Goal: Task Accomplishment & Management: Complete application form

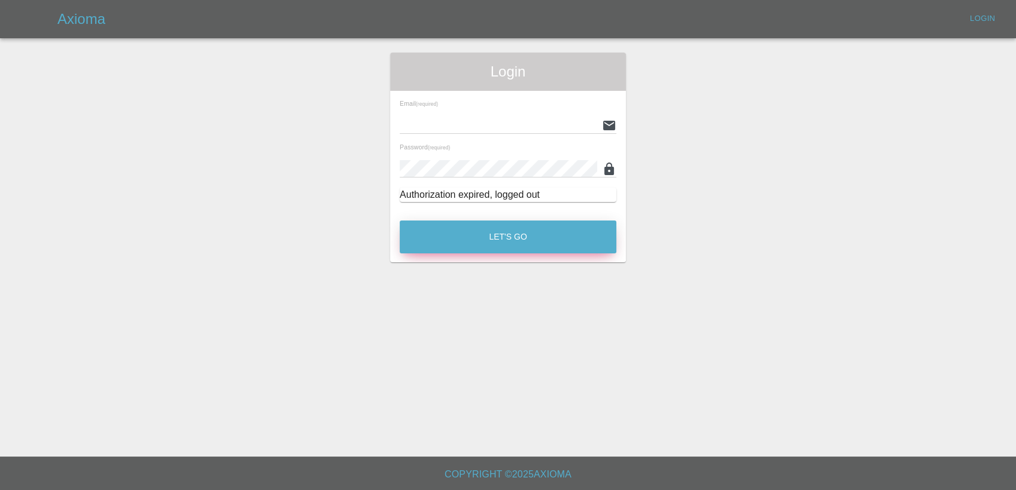
type input "[PERSON_NAME][EMAIL_ADDRESS][PERSON_NAME][DOMAIN_NAME]"
click at [528, 240] on button "Let's Go" at bounding box center [508, 237] width 217 height 33
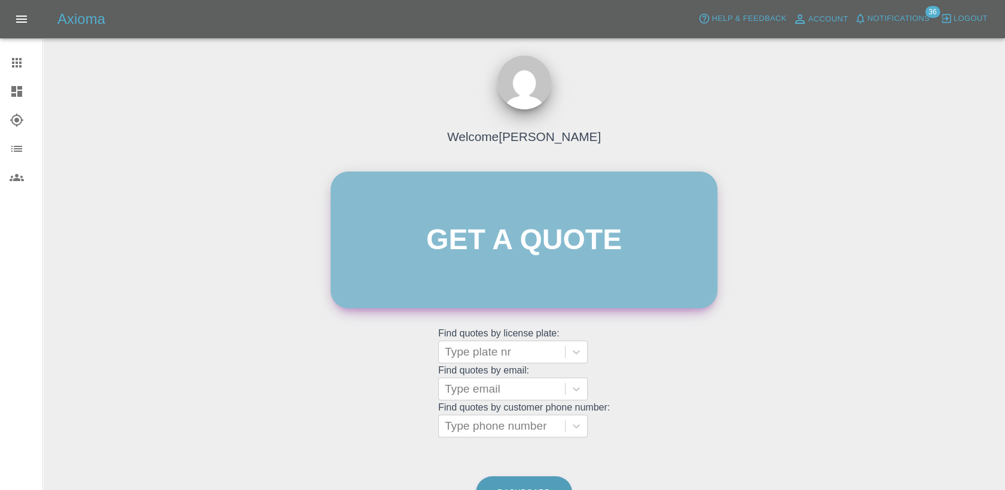
click at [578, 260] on link "Get a quote" at bounding box center [524, 240] width 387 height 137
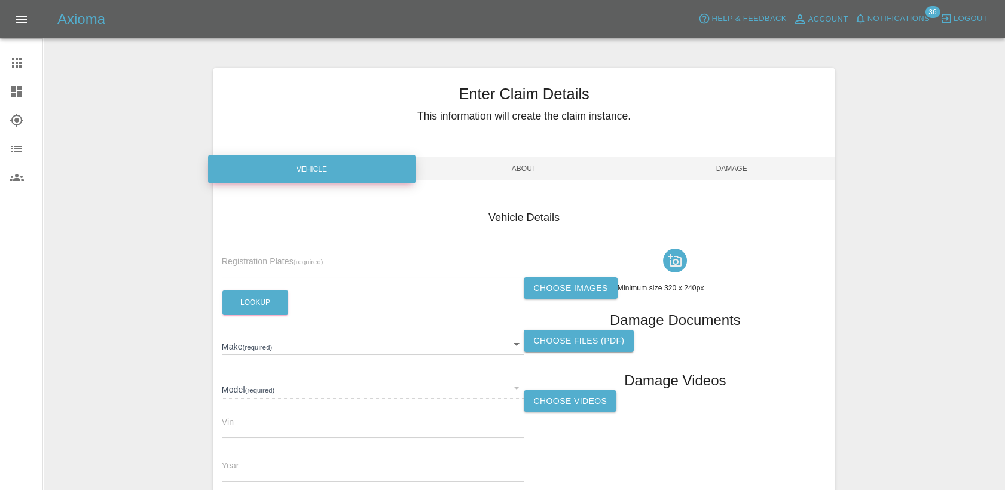
click at [276, 269] on input "text" at bounding box center [373, 268] width 303 height 17
paste input "HN25WXF"
type input "HN25WXF"
click at [256, 300] on button "Lookup" at bounding box center [255, 303] width 66 height 25
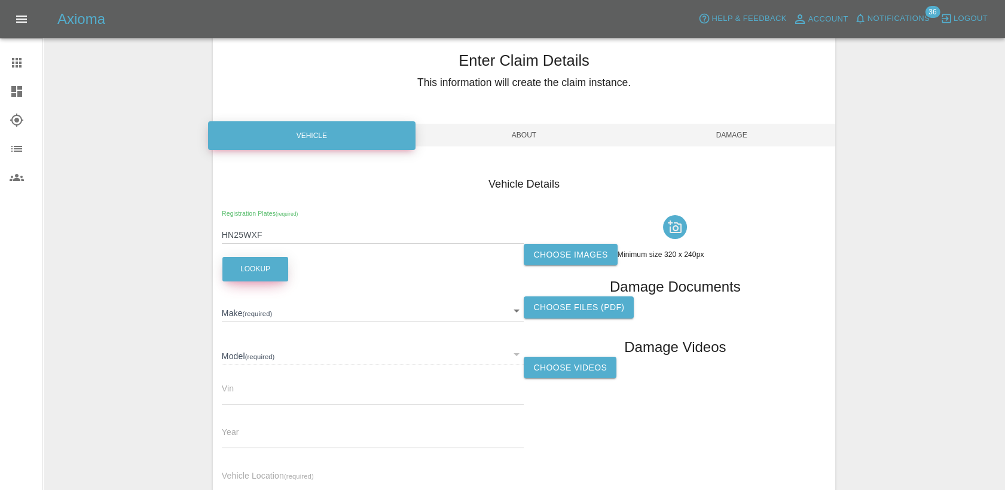
scroll to position [66, 0]
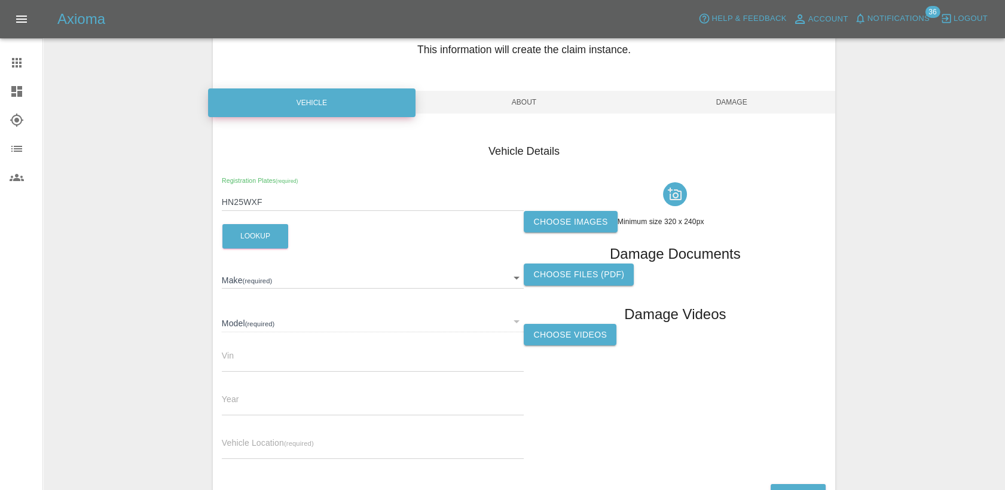
type input "FORD"
type input "TRANSIT 350 LEADER L3H2 130"
type input "[VEHICLE_IDENTIFICATION_NUMBER]"
type input "2025"
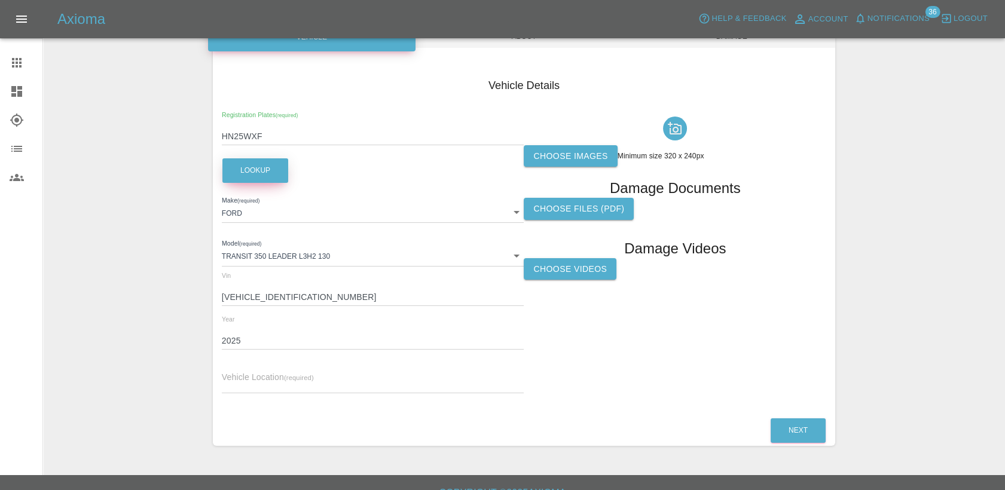
scroll to position [133, 0]
click at [577, 146] on label "Choose images" at bounding box center [570, 156] width 93 height 22
click at [0, 0] on input "Choose images" at bounding box center [0, 0] width 0 height 0
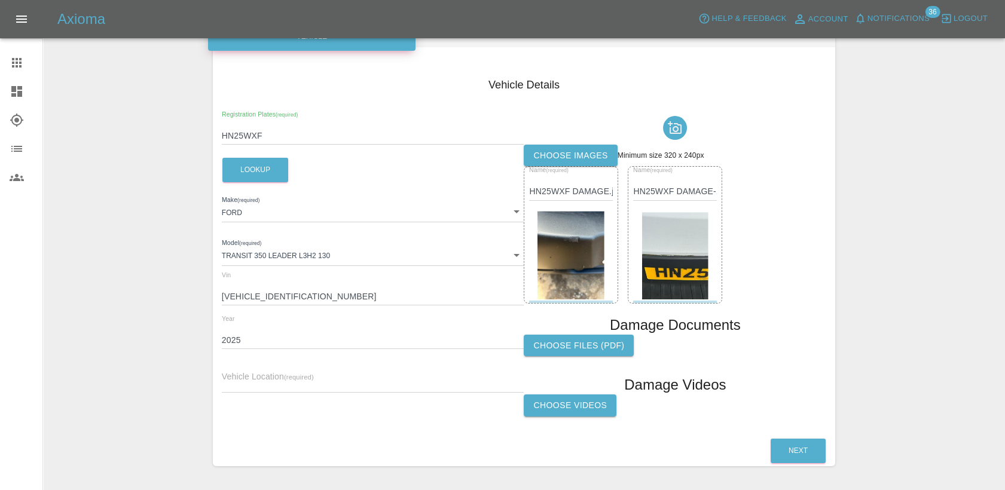
click at [326, 373] on div "Vehicle Location (required)" at bounding box center [373, 375] width 303 height 33
click at [316, 386] on input "text" at bounding box center [373, 384] width 303 height 17
click at [355, 376] on input "text" at bounding box center [373, 384] width 303 height 17
paste input "AB&C Solutions Limited, [STREET_ADDRESS][US_STATE]"
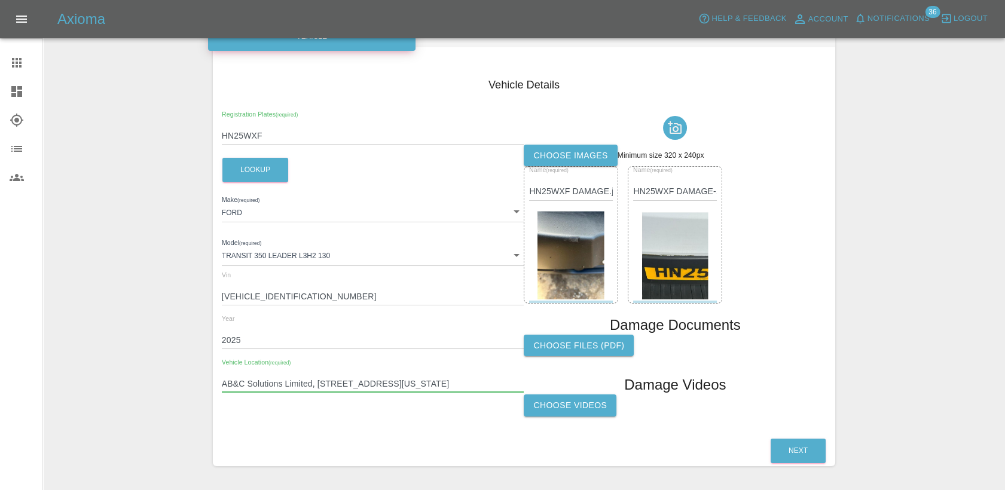
type input "AB&C Solutions Limited, [STREET_ADDRESS][US_STATE]"
click at [796, 447] on button "Next" at bounding box center [798, 451] width 55 height 25
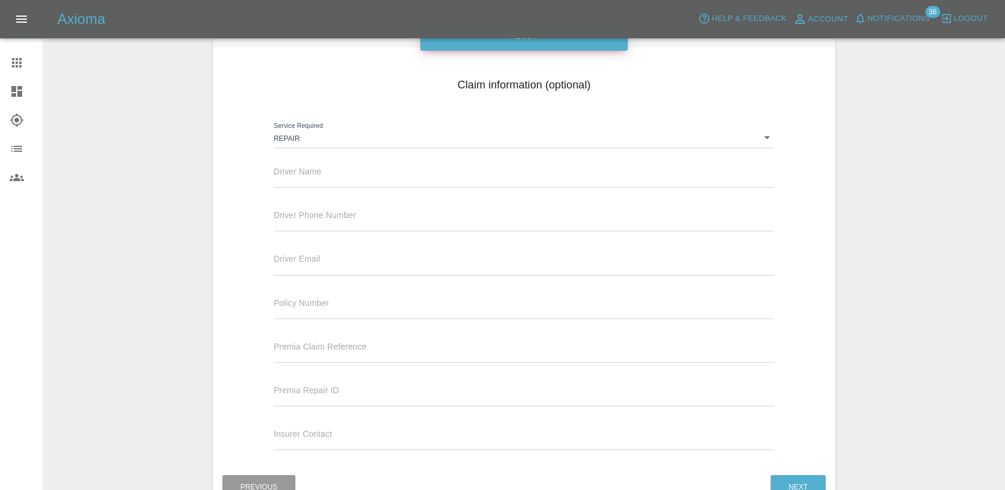
click at [307, 175] on input "text" at bounding box center [524, 178] width 501 height 17
paste input "[PERSON_NAME]"
type input "[PERSON_NAME]"
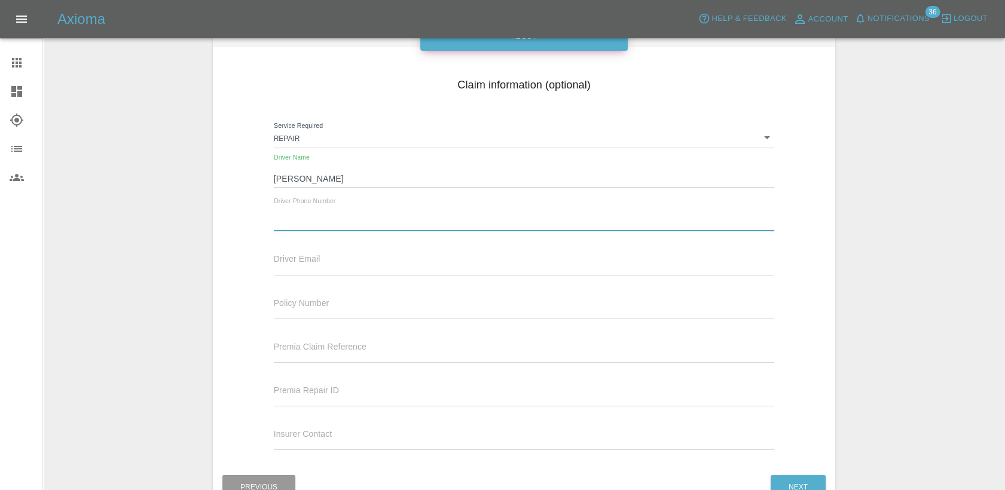
click at [321, 215] on input "text" at bounding box center [524, 222] width 501 height 17
paste input "07866700614"
type input "07866700614"
click at [793, 488] on button "Next" at bounding box center [798, 487] width 55 height 25
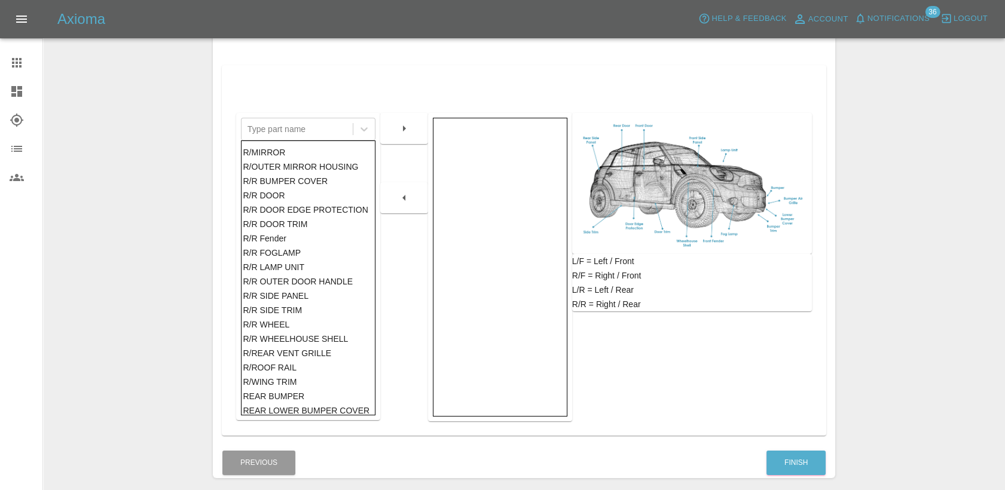
scroll to position [690, 0]
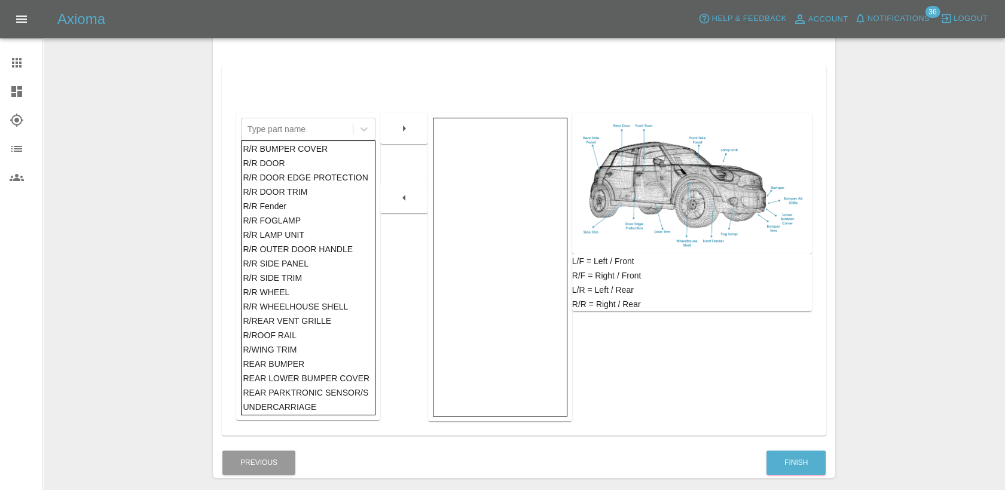
click at [292, 365] on div "REAR BUMPER" at bounding box center [308, 364] width 130 height 14
click at [408, 141] on div at bounding box center [404, 128] width 48 height 31
click at [406, 131] on icon "button" at bounding box center [404, 128] width 14 height 14
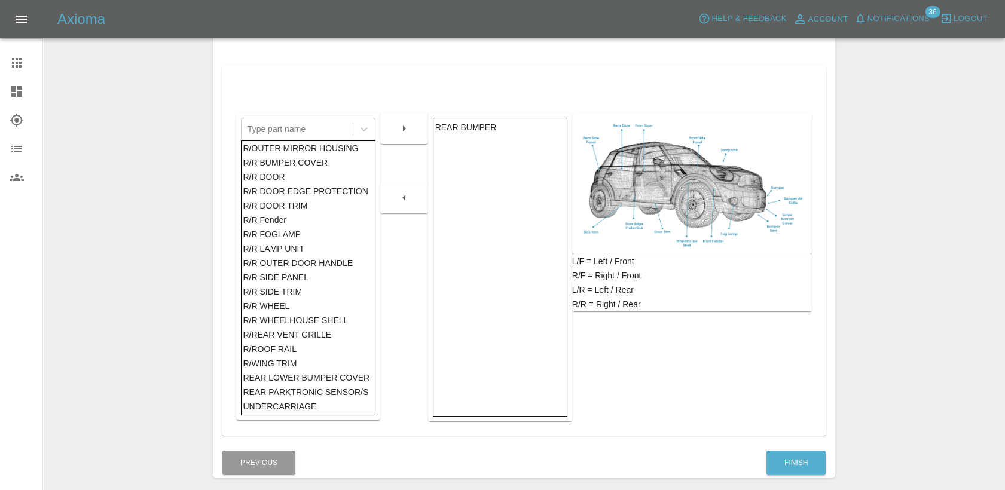
scroll to position [676, 0]
click at [789, 465] on button "Finish" at bounding box center [796, 463] width 59 height 25
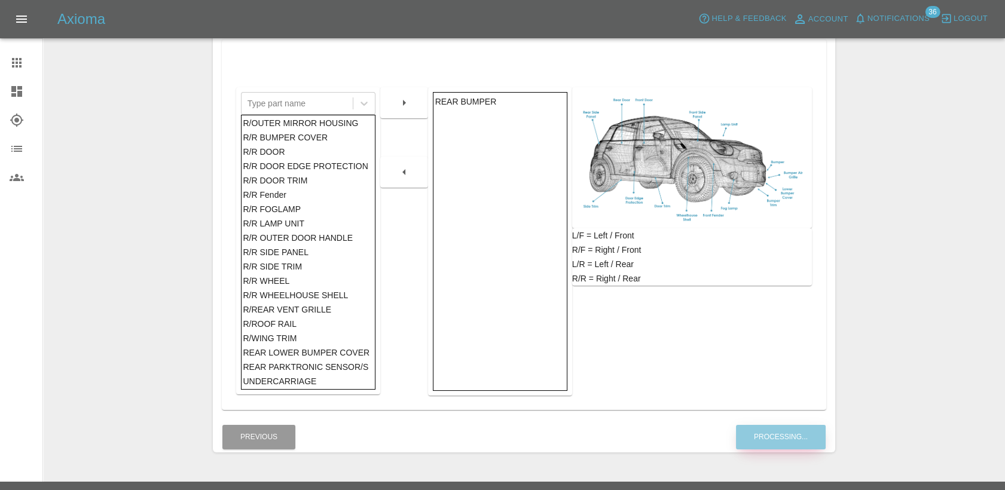
scroll to position [249, 0]
